Goal: Transaction & Acquisition: Purchase product/service

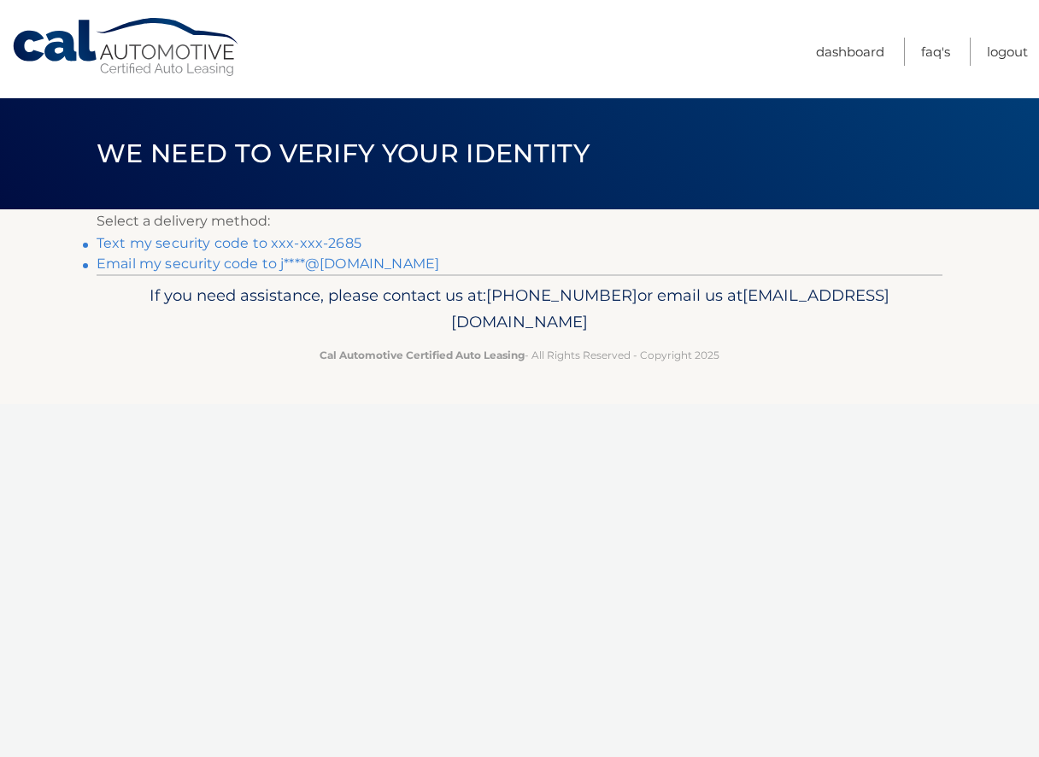
click at [257, 243] on link "Text my security code to xxx-xxx-2685" at bounding box center [229, 243] width 265 height 16
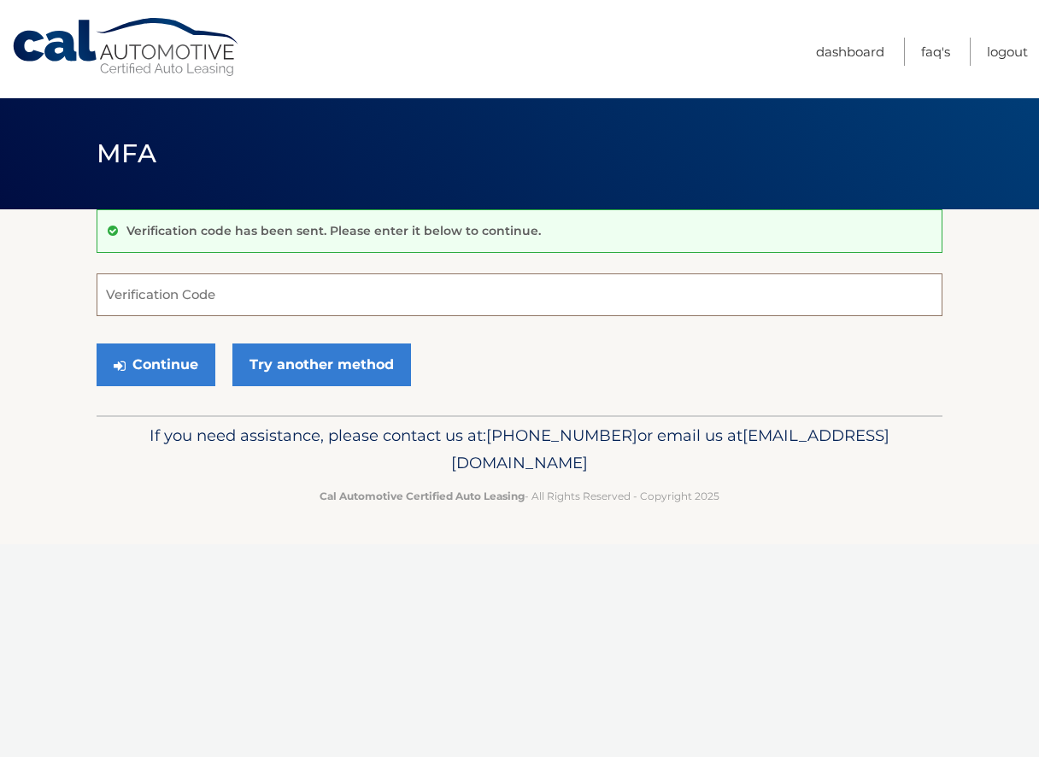
click at [246, 277] on input "Verification Code" at bounding box center [520, 294] width 846 height 43
type input "406668"
click at [126, 360] on button "Continue" at bounding box center [156, 364] width 119 height 43
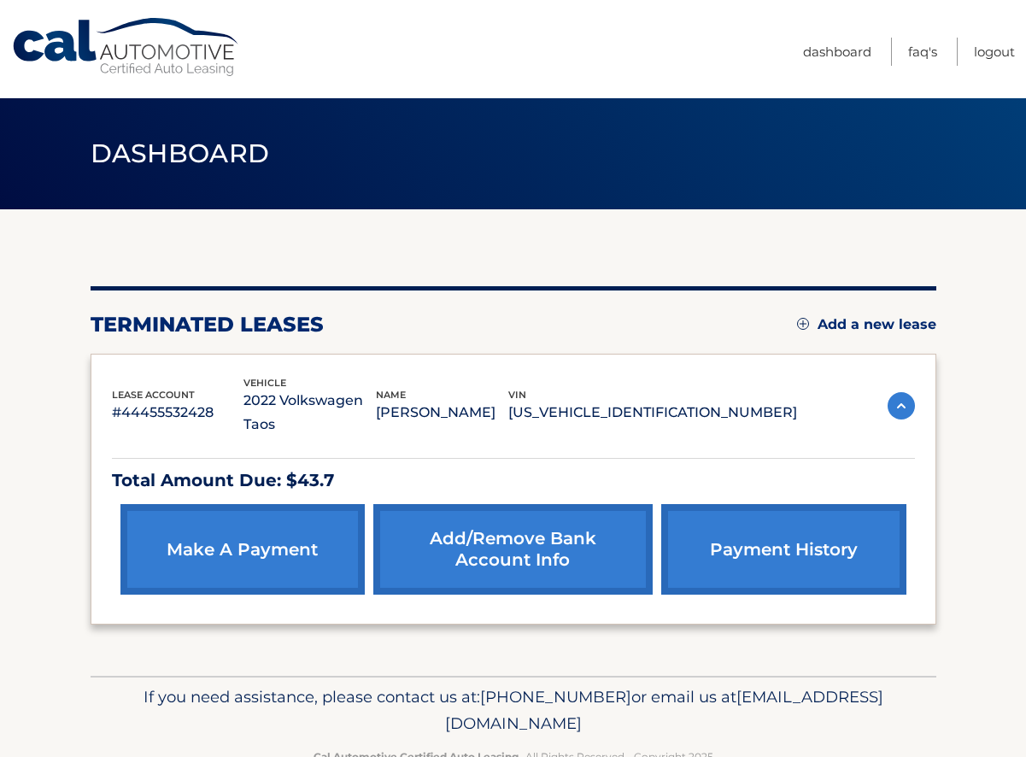
click at [235, 524] on link "make a payment" at bounding box center [242, 549] width 244 height 91
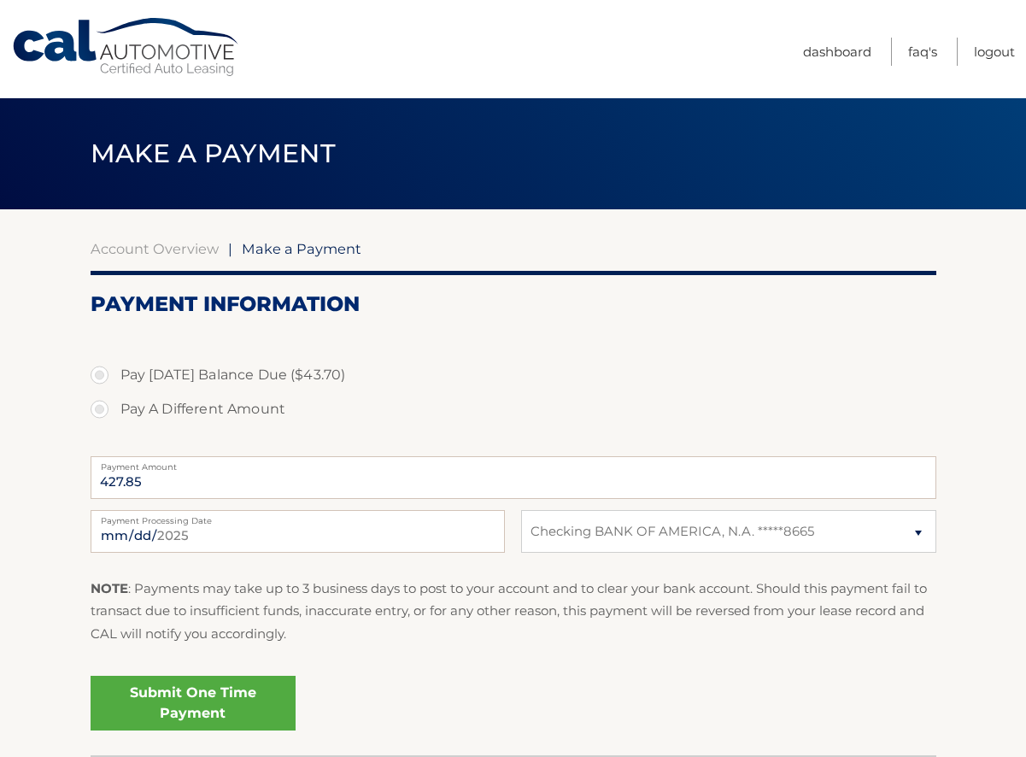
select select "NzNlYmVkYjYtZmZkZi00ZjU2LTljMTktZWM0NDE4NzM0OTAx"
click at [91, 372] on label "Pay [DATE] Balance Due ($43.70)" at bounding box center [514, 375] width 846 height 34
click at [97, 372] on input "Pay [DATE] Balance Due ($43.70)" at bounding box center [105, 371] width 17 height 27
radio input "true"
type input "43.70"
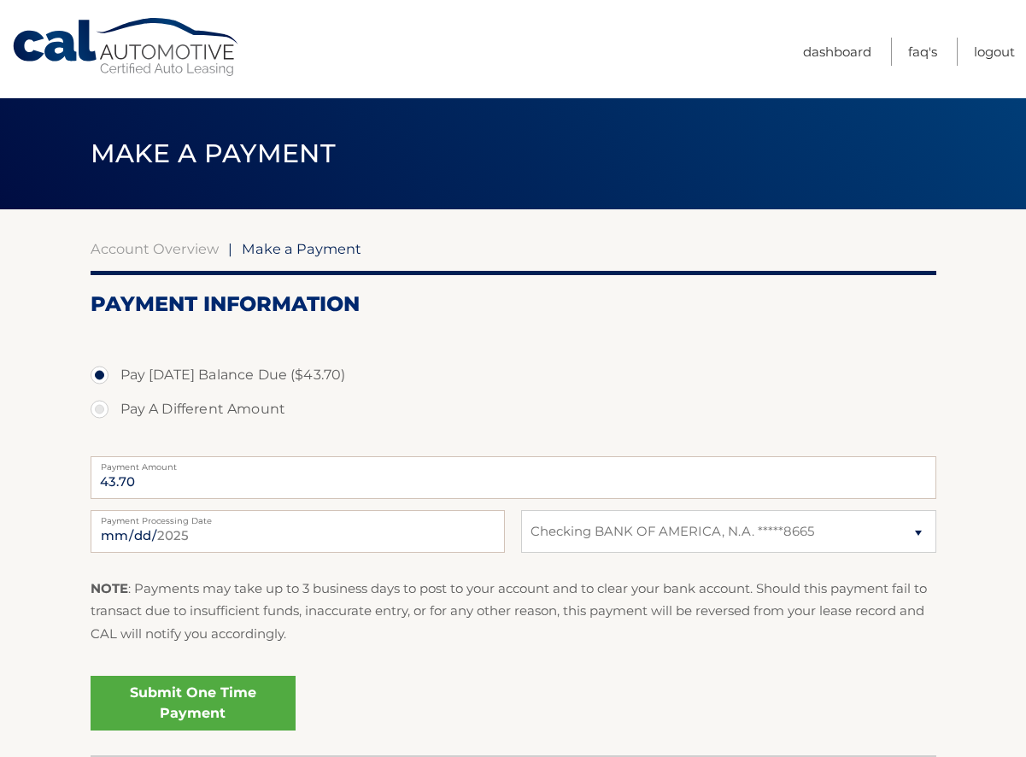
click at [165, 707] on link "Submit One Time Payment" at bounding box center [193, 703] width 205 height 55
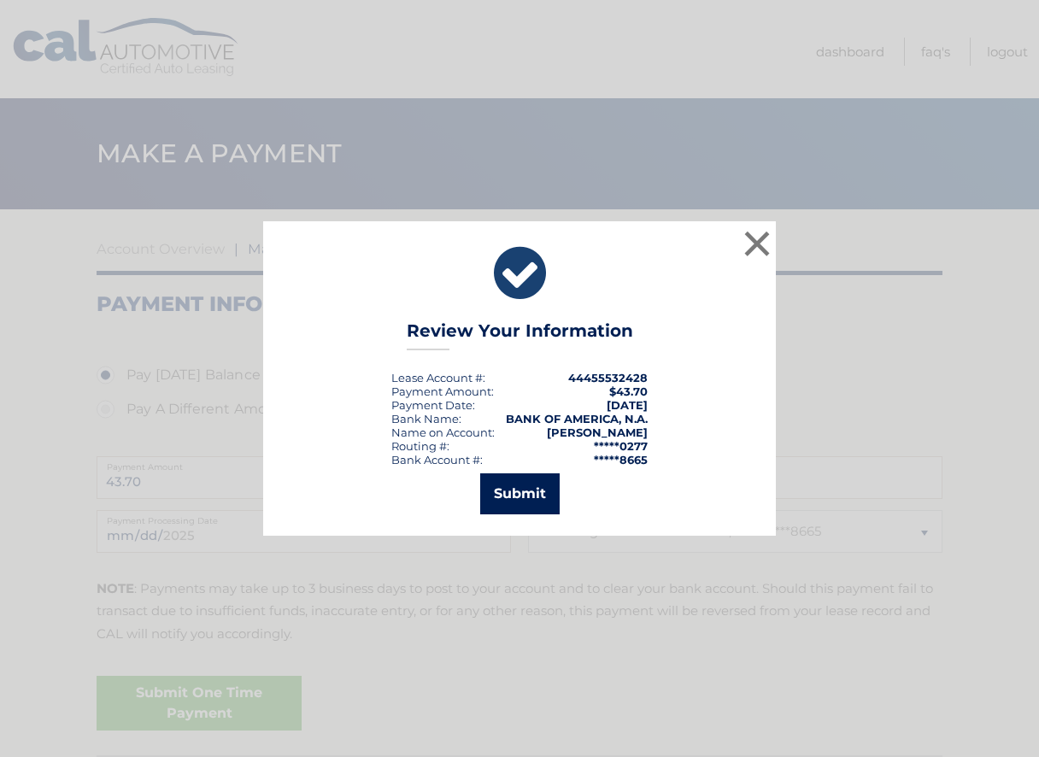
click at [536, 503] on button "Submit" at bounding box center [519, 493] width 79 height 41
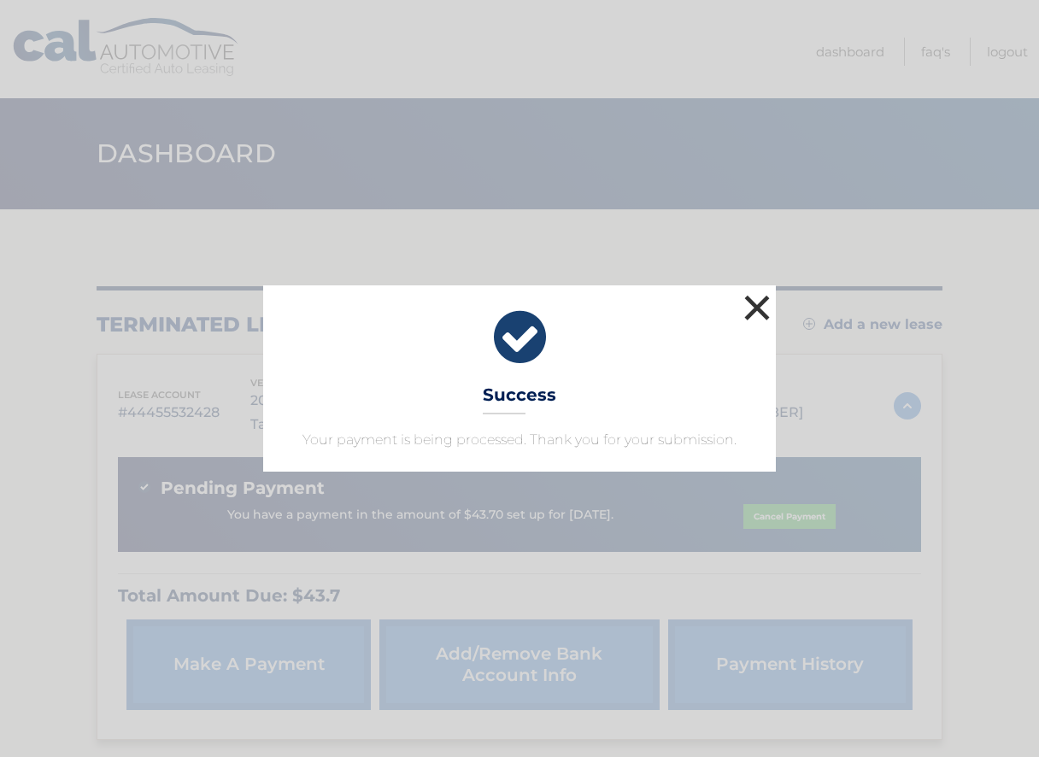
click at [747, 317] on button "×" at bounding box center [757, 307] width 34 height 34
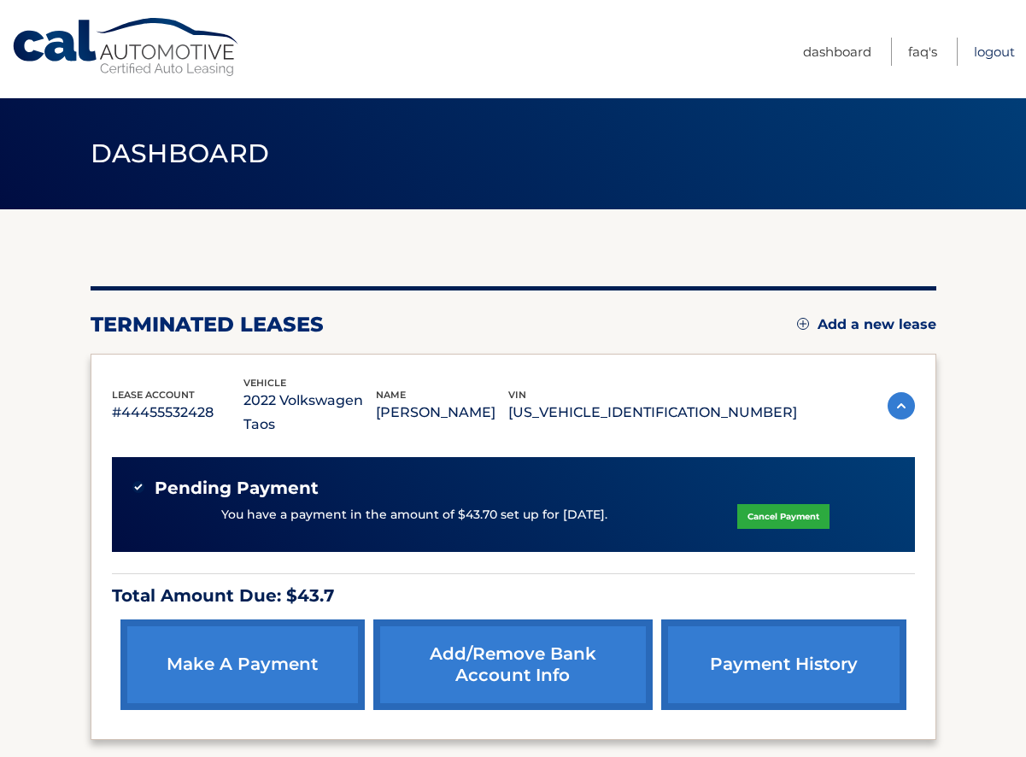
click at [992, 57] on link "Logout" at bounding box center [994, 52] width 41 height 28
